Goal: Task Accomplishment & Management: Manage account settings

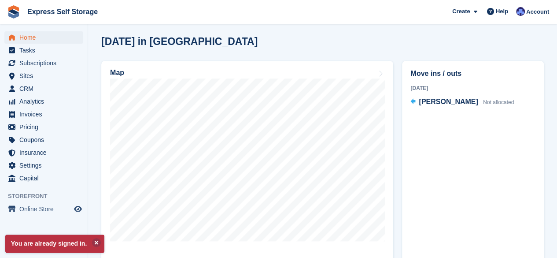
scroll to position [240, 0]
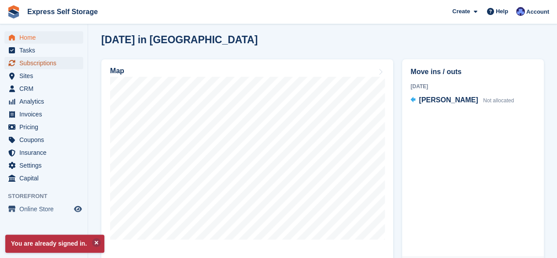
click at [28, 65] on span "Subscriptions" at bounding box center [45, 63] width 53 height 12
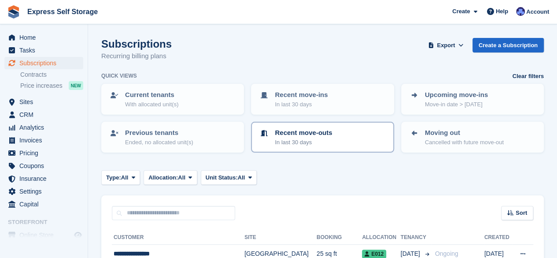
click at [356, 135] on div "Recent move-outs In last 30 days" at bounding box center [322, 137] width 127 height 18
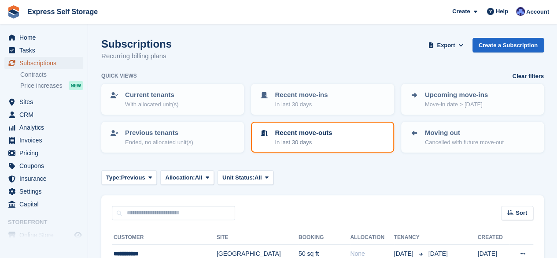
click at [63, 67] on span "Subscriptions" at bounding box center [45, 63] width 53 height 12
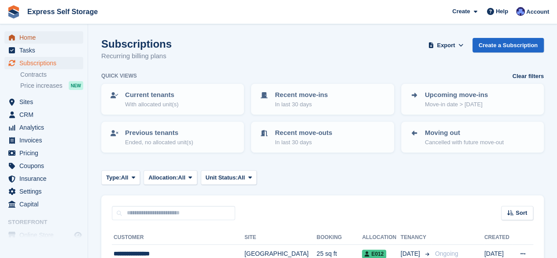
click at [48, 37] on span "Home" at bounding box center [45, 37] width 53 height 12
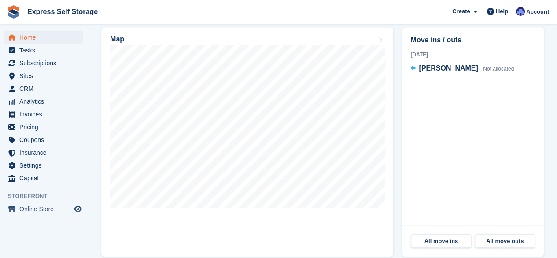
scroll to position [273, 0]
click at [63, 66] on span "Subscriptions" at bounding box center [45, 63] width 53 height 12
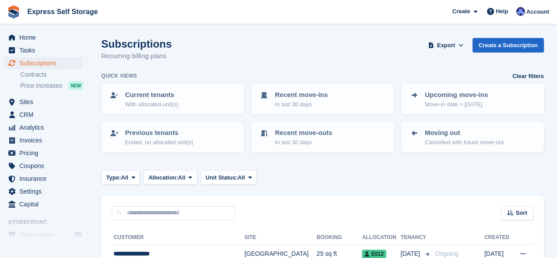
scroll to position [32, 0]
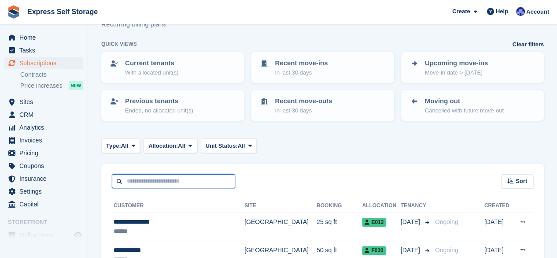
click at [200, 177] on input "text" at bounding box center [173, 181] width 123 height 15
type input "******"
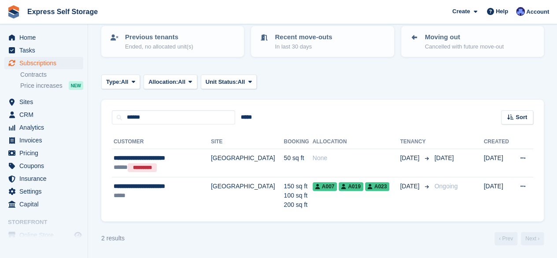
scroll to position [95, 0]
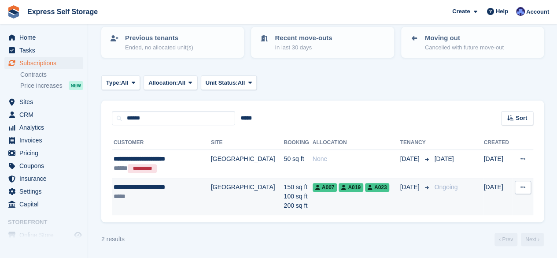
click at [232, 184] on td "[GEOGRAPHIC_DATA]" at bounding box center [247, 196] width 73 height 37
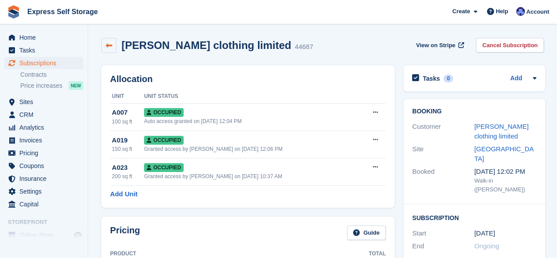
click at [112, 47] on link at bounding box center [108, 45] width 15 height 15
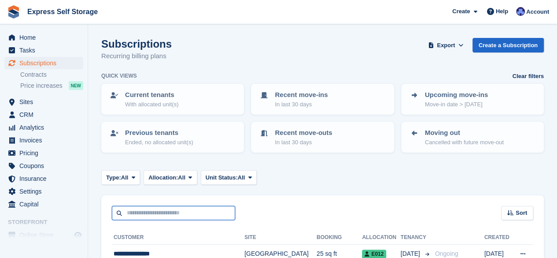
click at [169, 211] on input "text" at bounding box center [173, 213] width 123 height 15
type input "******"
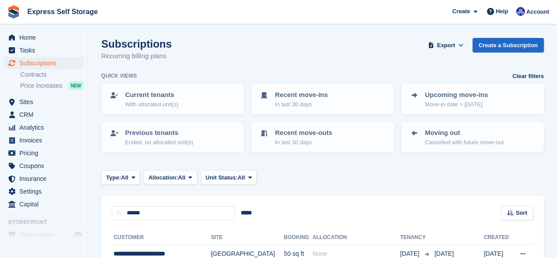
scroll to position [96, 0]
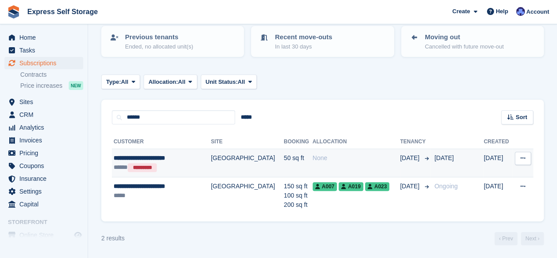
click at [211, 171] on td "[GEOGRAPHIC_DATA]" at bounding box center [247, 163] width 73 height 28
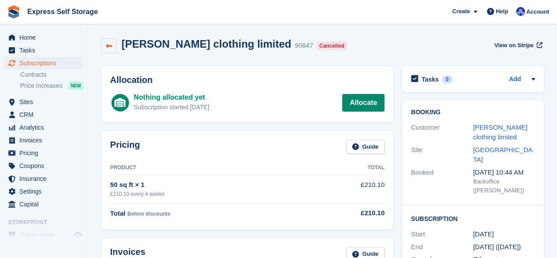
click at [109, 50] on link at bounding box center [108, 45] width 15 height 15
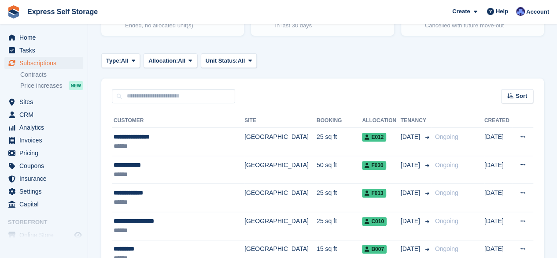
scroll to position [117, 0]
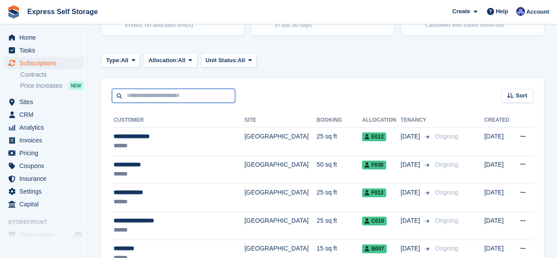
click at [186, 92] on input "text" at bounding box center [173, 95] width 123 height 15
type input "******"
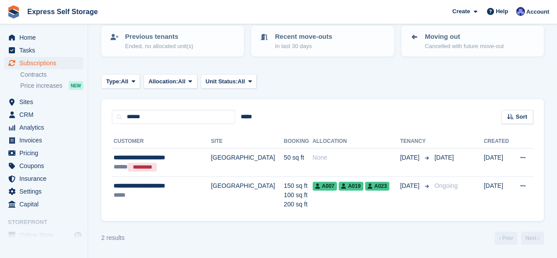
scroll to position [96, 0]
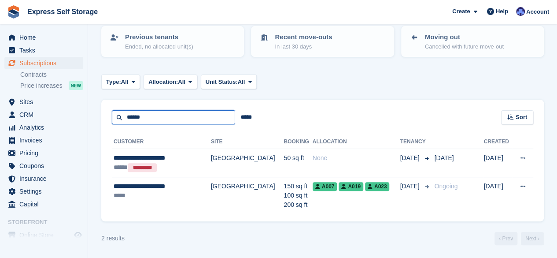
click at [182, 118] on input "******" at bounding box center [173, 117] width 123 height 15
type input "*"
type input "****"
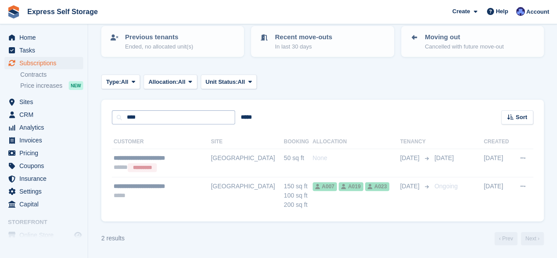
scroll to position [65, 0]
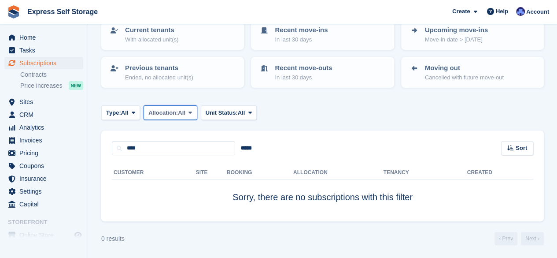
click at [184, 117] on button "Allocation: All" at bounding box center [171, 112] width 54 height 15
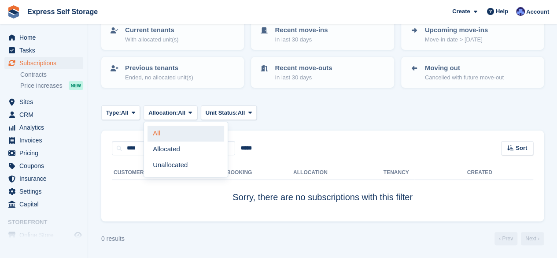
click at [179, 132] on link "All" at bounding box center [185, 133] width 77 height 16
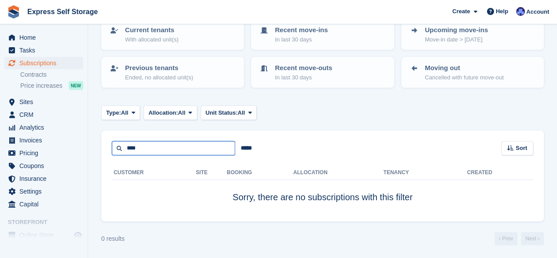
click at [129, 147] on input "****" at bounding box center [173, 148] width 123 height 15
type input "*****"
drag, startPoint x: 147, startPoint y: 148, endPoint x: 116, endPoint y: 151, distance: 31.3
click at [116, 151] on input "*****" at bounding box center [173, 148] width 123 height 15
click at [59, 32] on span "Home" at bounding box center [45, 37] width 53 height 12
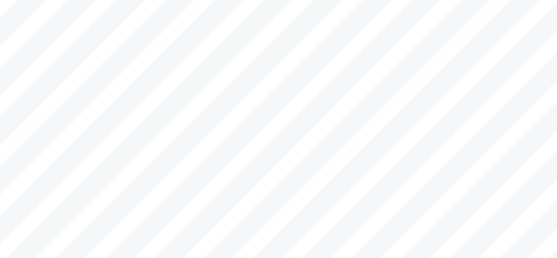
scroll to position [265, 0]
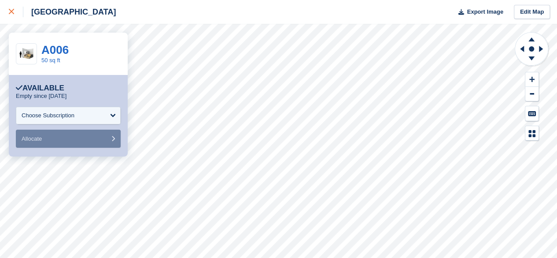
click at [14, 10] on div at bounding box center [16, 12] width 15 height 11
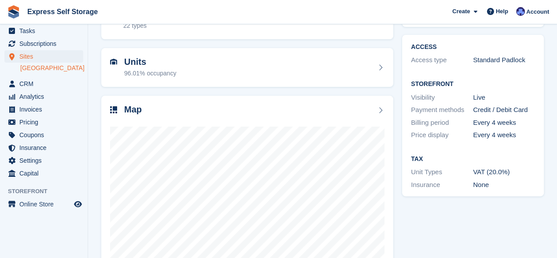
scroll to position [118, 0]
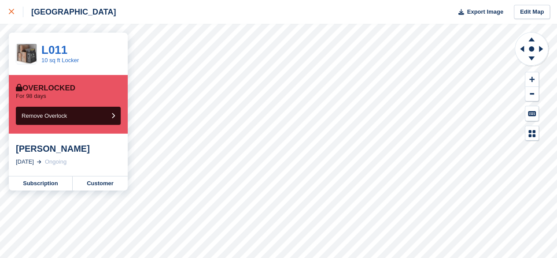
click at [18, 11] on div at bounding box center [16, 12] width 15 height 11
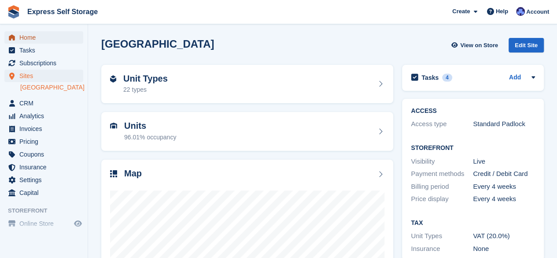
click at [46, 36] on span "Home" at bounding box center [45, 37] width 53 height 12
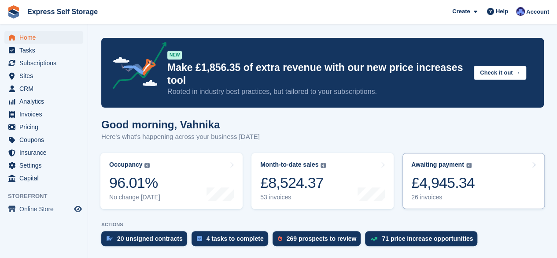
click at [440, 193] on div "26 invoices" at bounding box center [442, 196] width 63 height 7
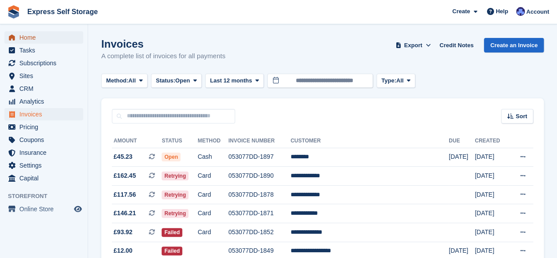
click at [41, 39] on span "Home" at bounding box center [45, 37] width 53 height 12
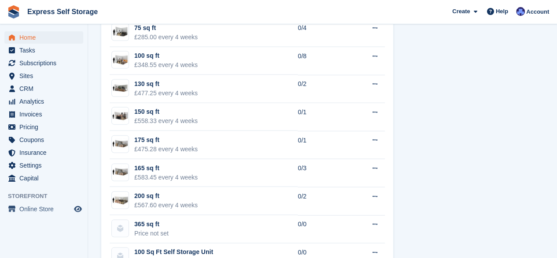
scroll to position [955, 0]
